Goal: Book appointment/travel/reservation

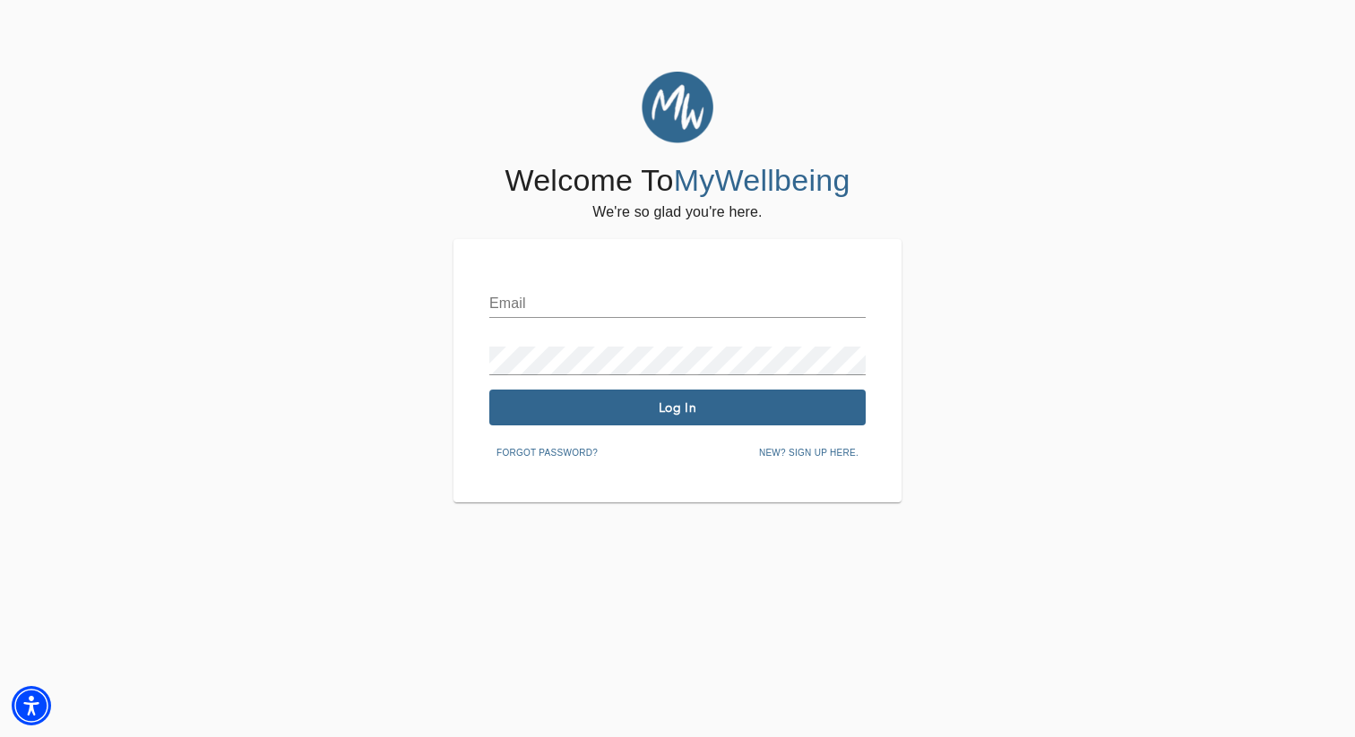
click at [526, 303] on input "text" at bounding box center [677, 303] width 376 height 29
type input "[EMAIL_ADDRESS][PERSON_NAME][DOMAIN_NAME]"
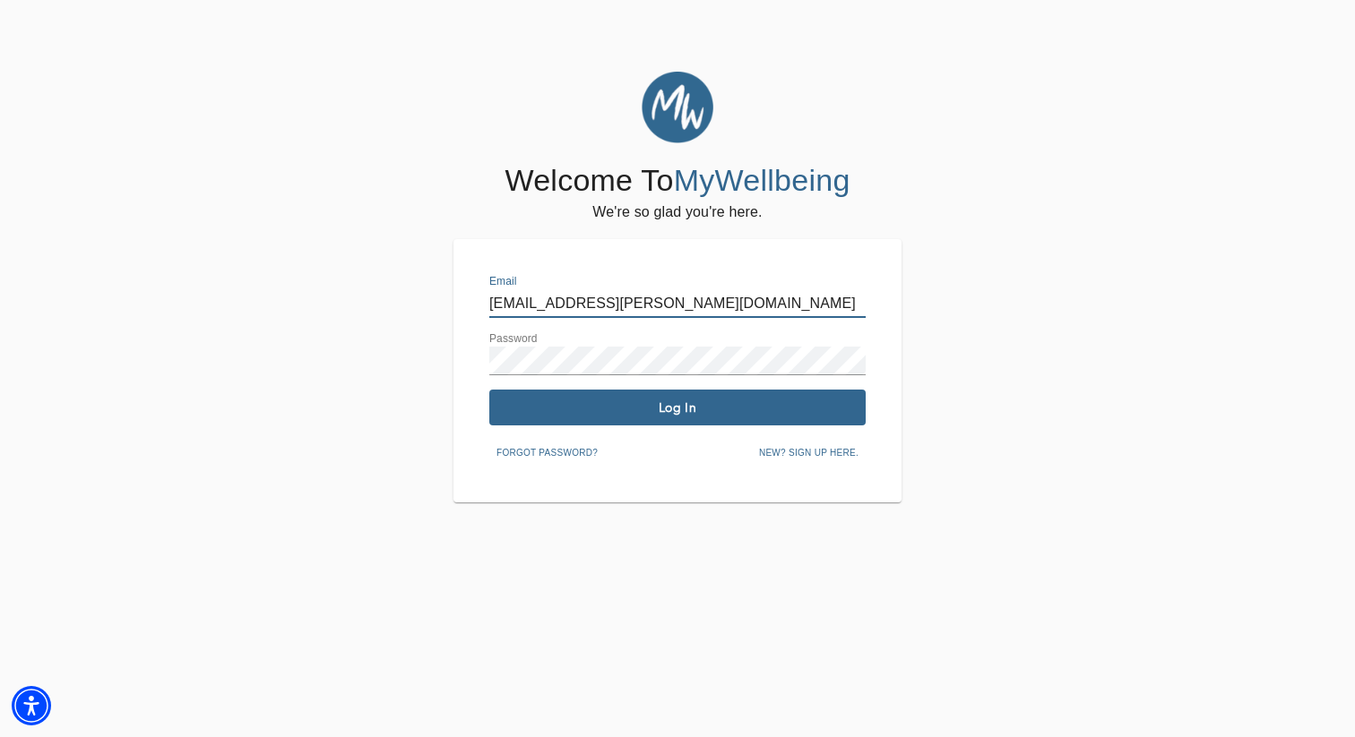
click at [627, 395] on button "Log In" at bounding box center [677, 408] width 376 height 36
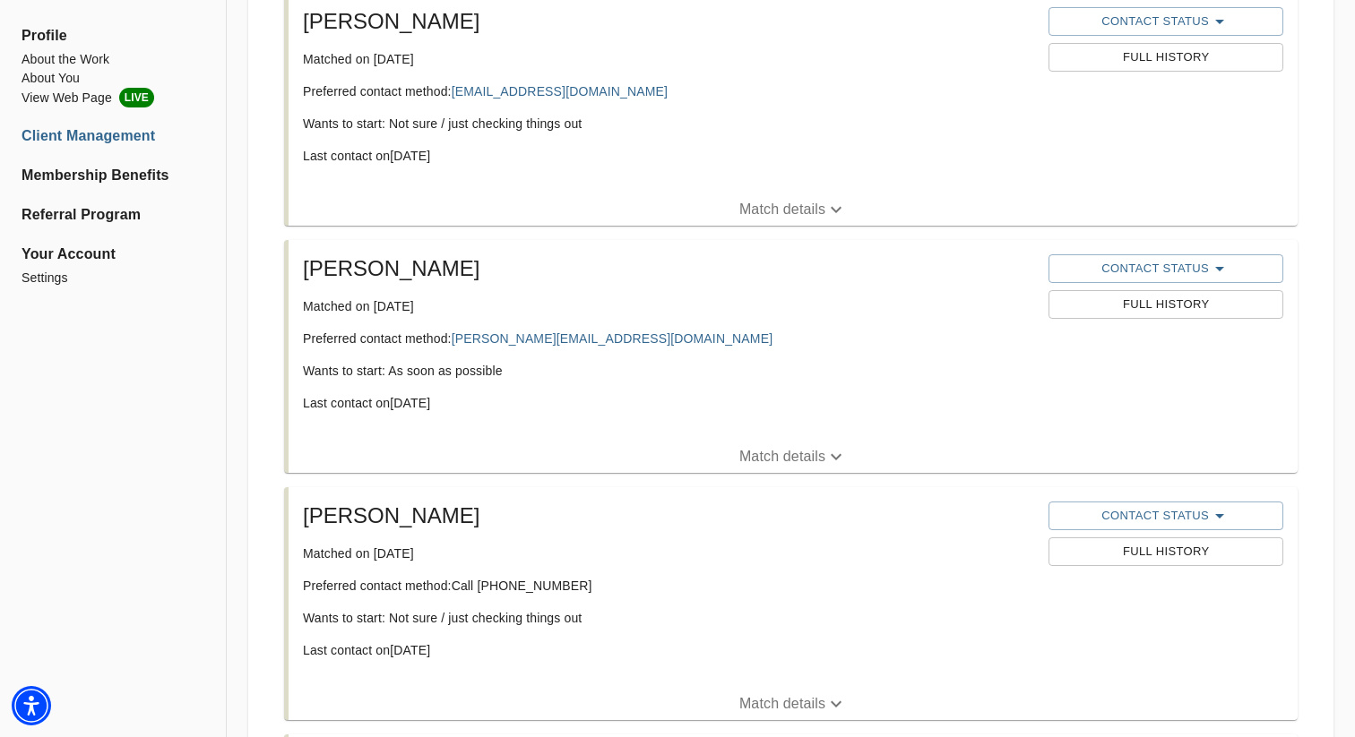
scroll to position [596, 0]
click at [1157, 255] on button "Contact Status" at bounding box center [1165, 267] width 234 height 29
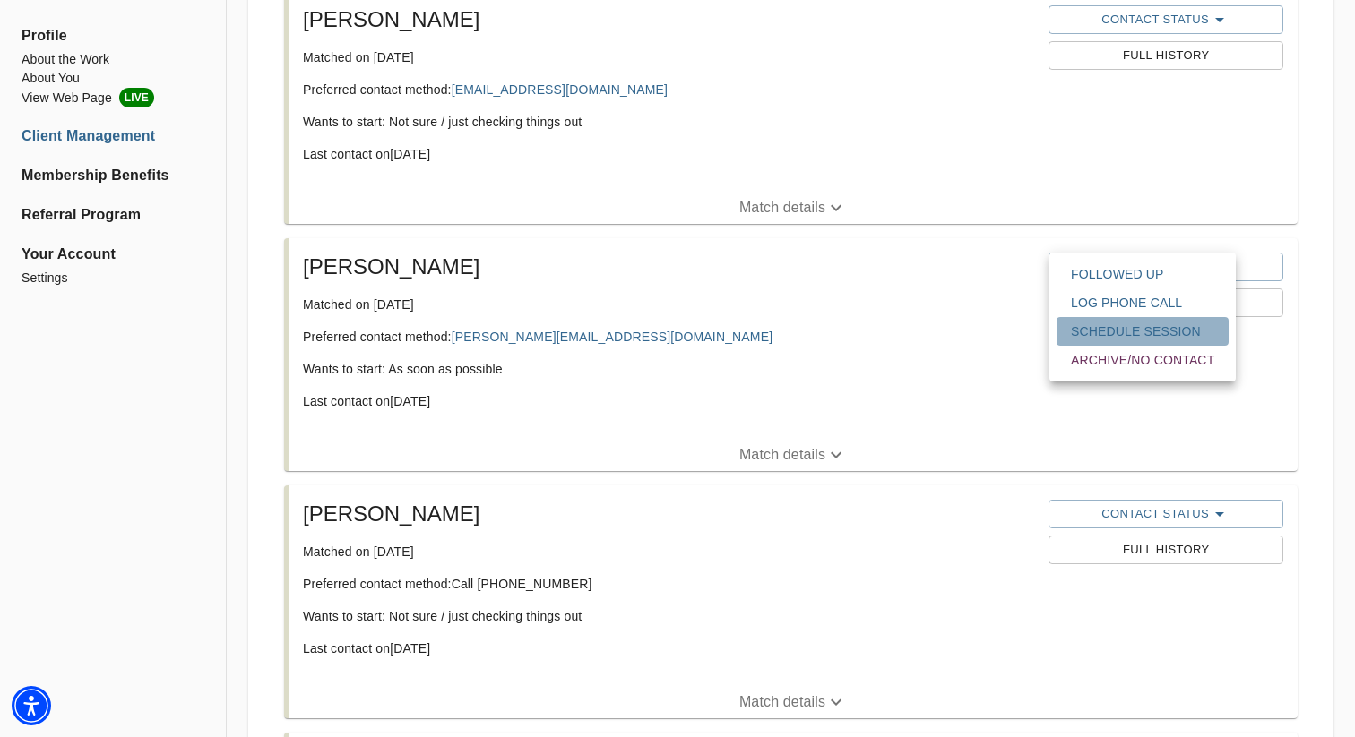
click at [1135, 331] on span "Schedule session" at bounding box center [1142, 332] width 143 height 18
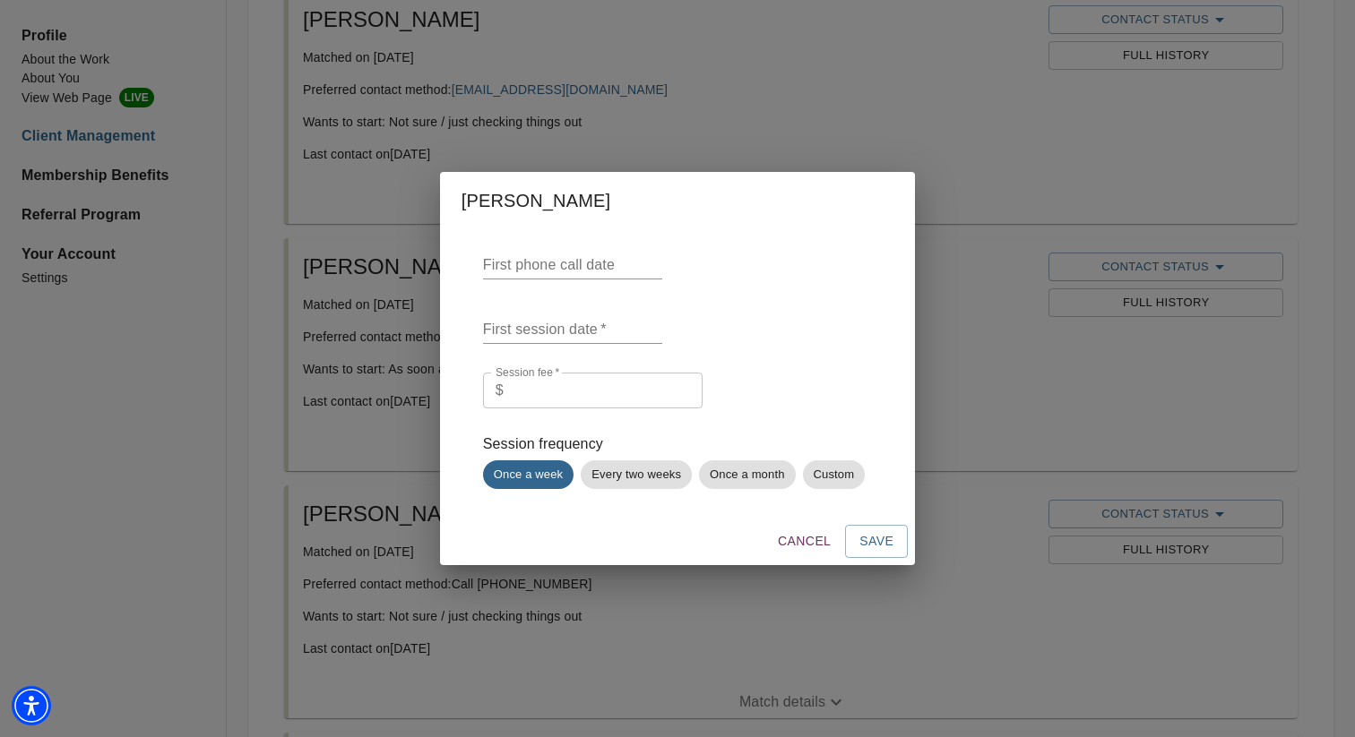
click at [511, 265] on input "text" at bounding box center [572, 265] width 179 height 29
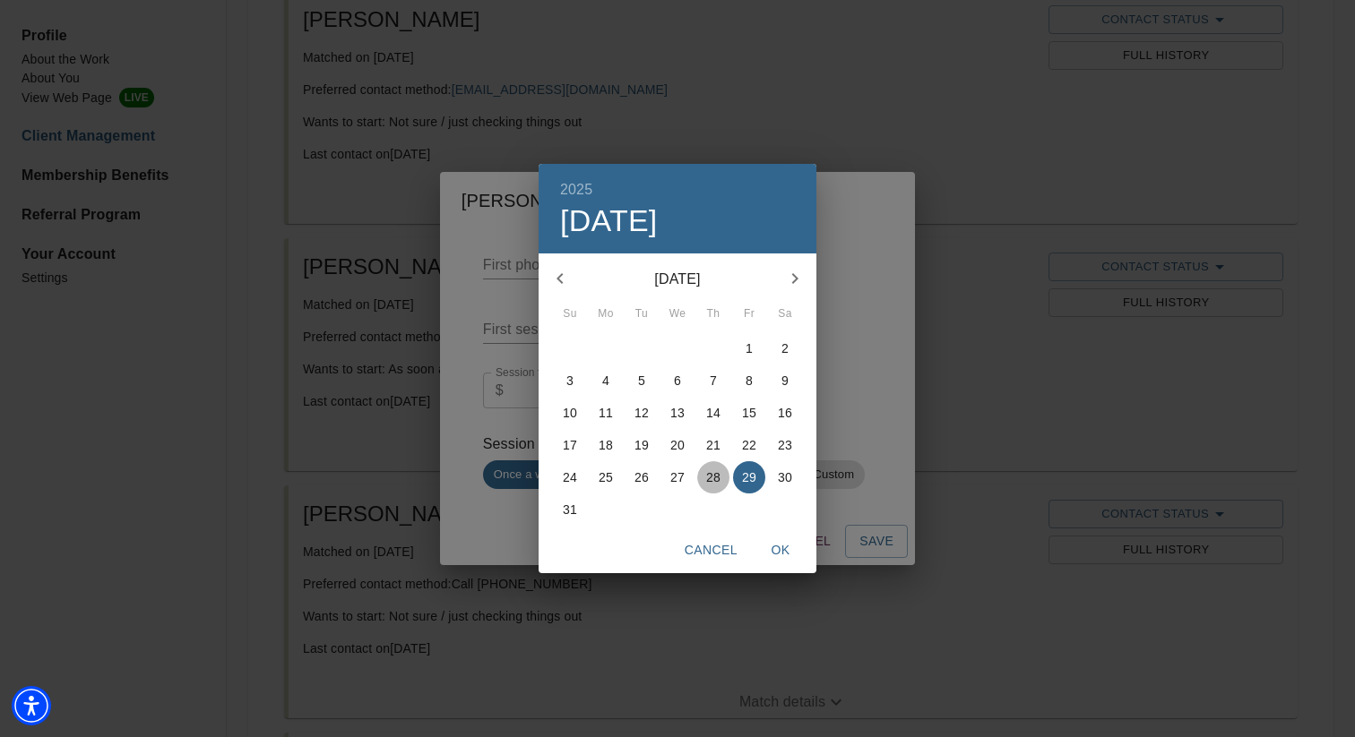
click at [723, 481] on span "28" at bounding box center [713, 478] width 32 height 18
type input "[DATE]"
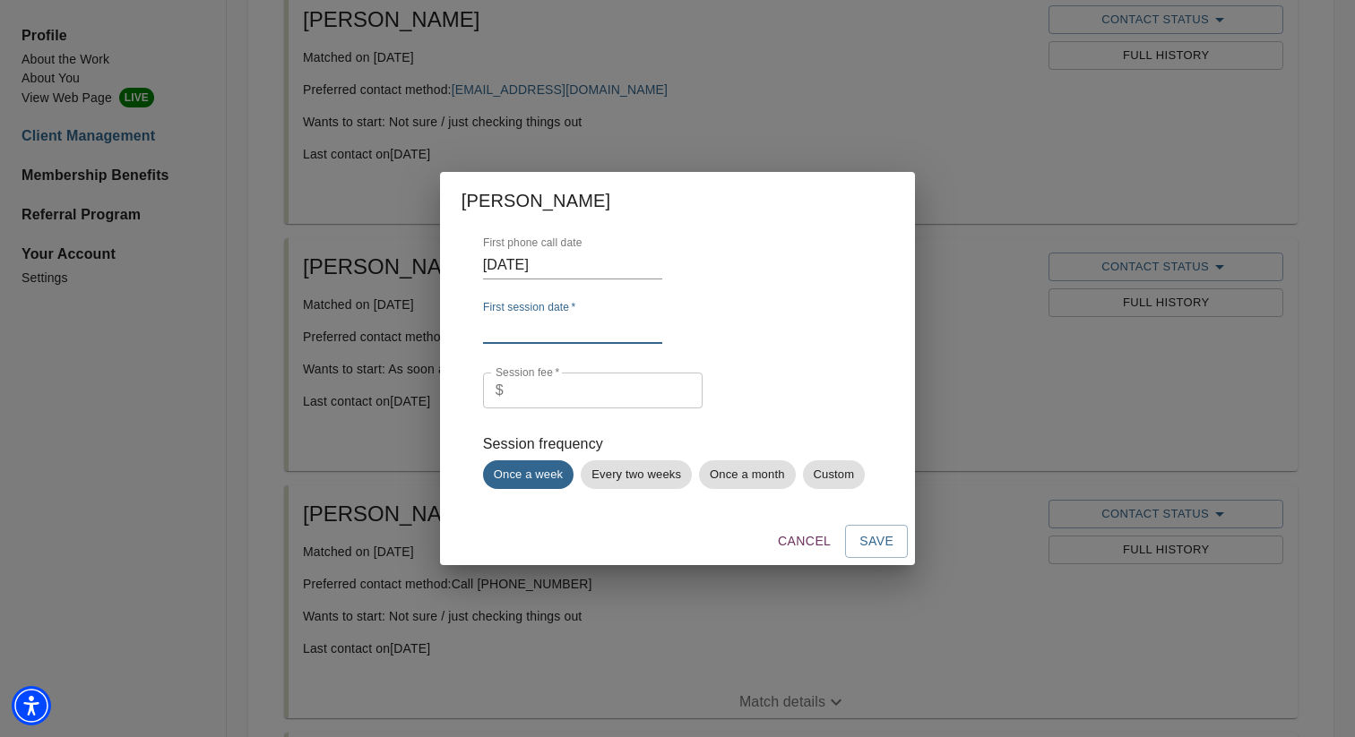
click at [530, 319] on input "text" at bounding box center [572, 329] width 179 height 29
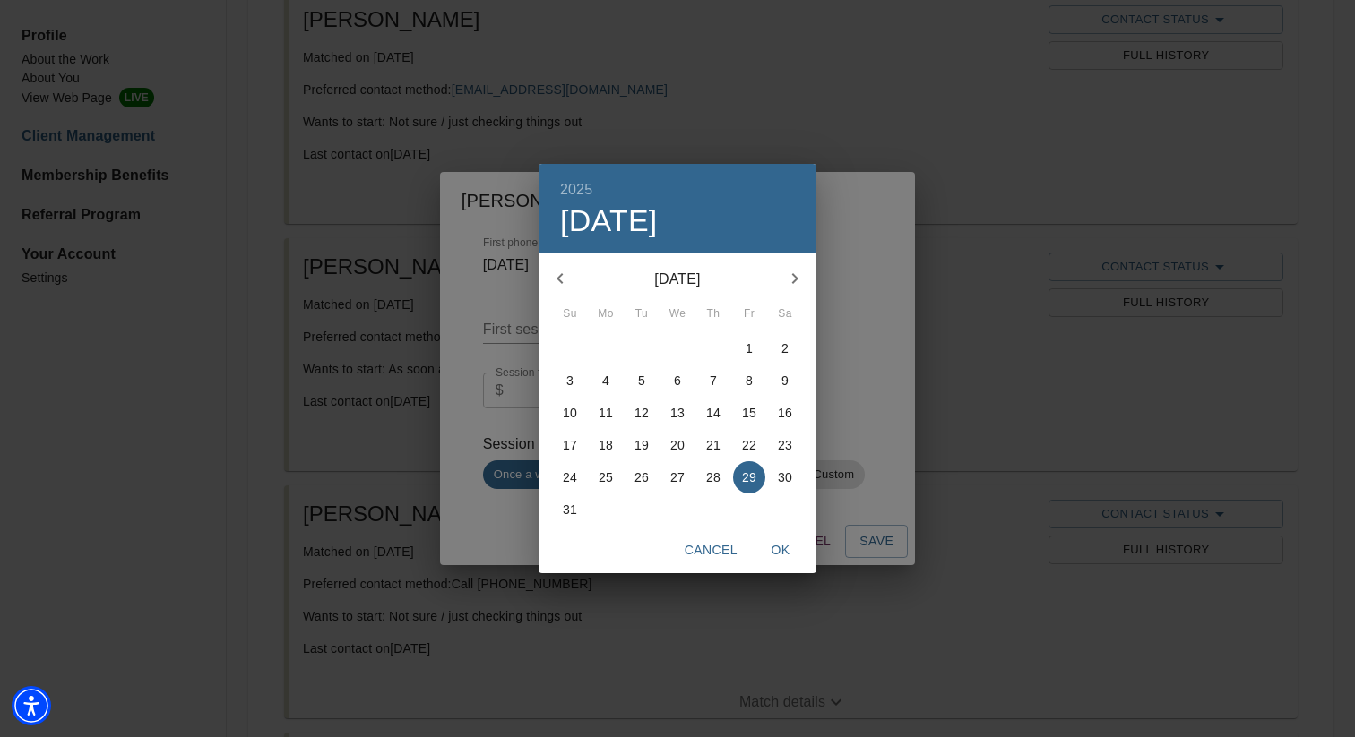
click at [788, 273] on icon "button" at bounding box center [795, 279] width 22 height 22
click at [642, 343] on p "2" at bounding box center [641, 349] width 7 height 18
type input "[DATE]"
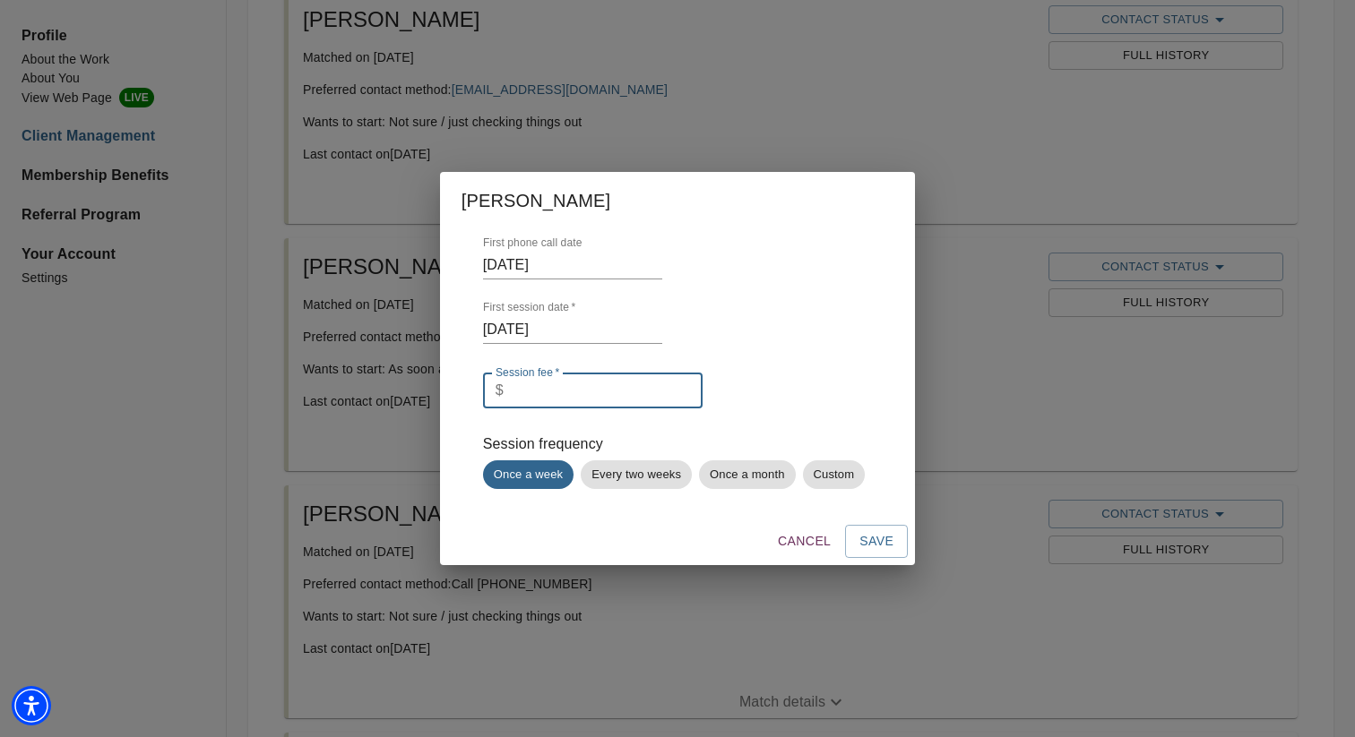
click at [563, 392] on input "number" at bounding box center [607, 391] width 192 height 36
type input "159"
click at [868, 541] on span "Save" at bounding box center [876, 541] width 34 height 22
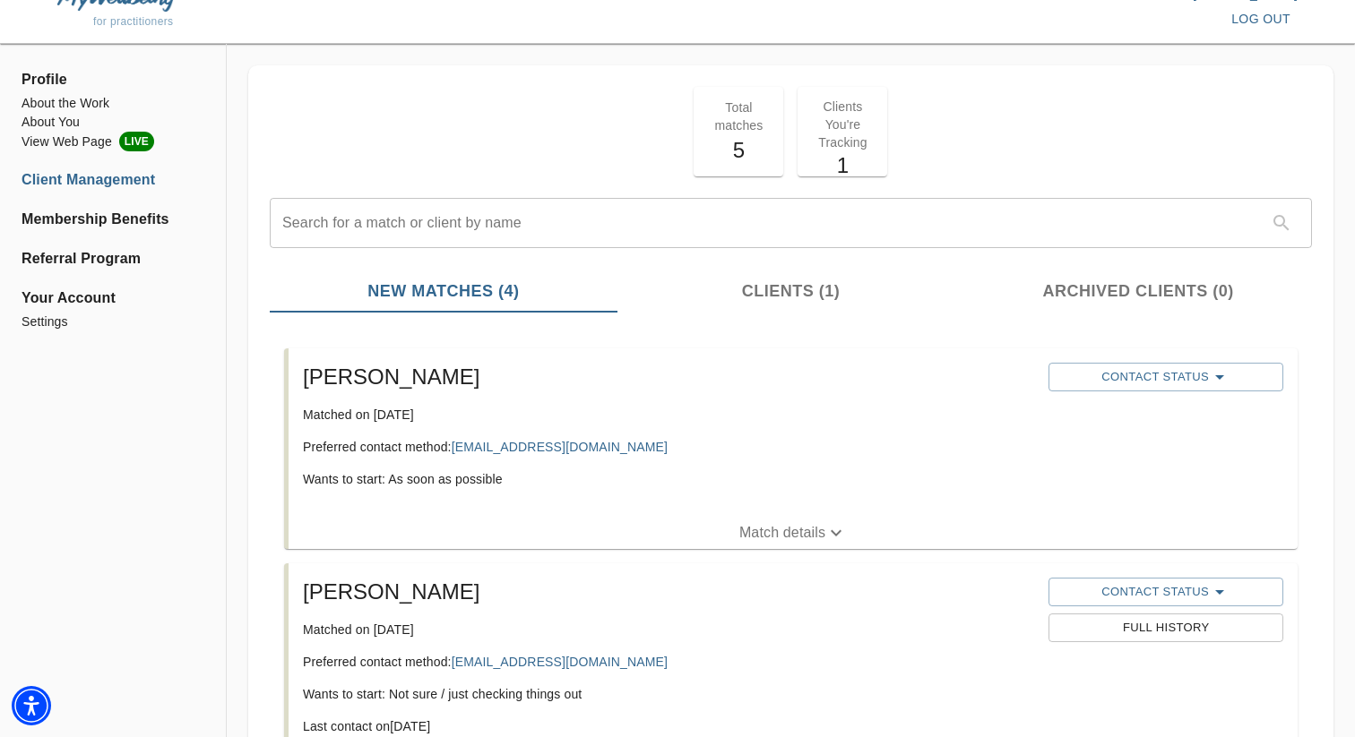
scroll to position [0, 0]
